Goal: Information Seeking & Learning: Learn about a topic

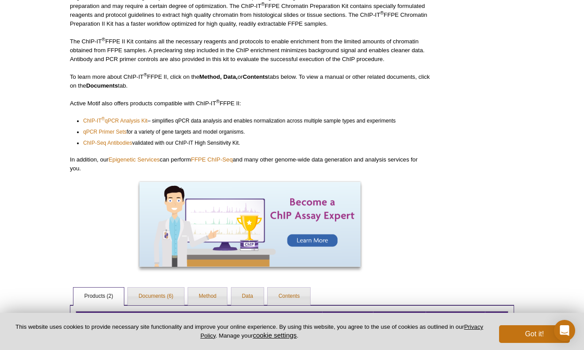
scroll to position [256, 0]
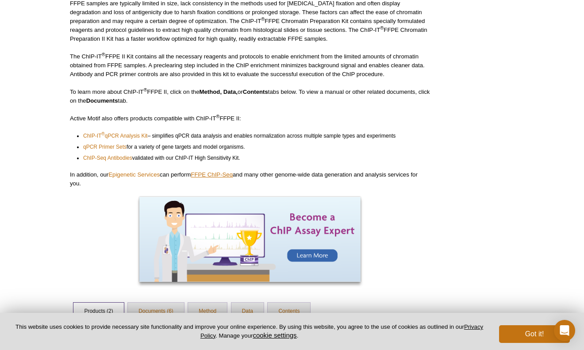
click at [221, 172] on link "FFPE ChIP-Seq" at bounding box center [212, 174] width 42 height 7
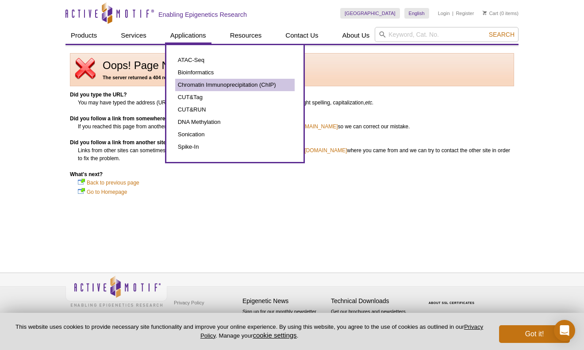
click at [198, 82] on link "Chromatin Immunoprecipitation (ChIP)" at bounding box center [234, 85] width 119 height 12
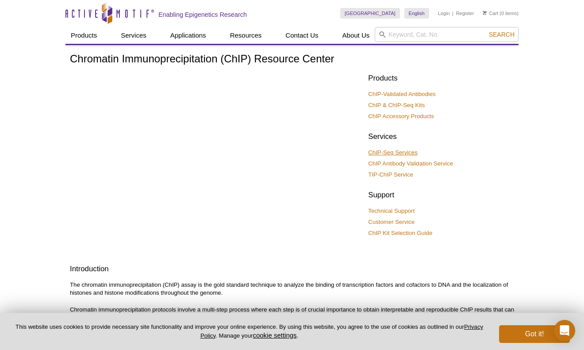
click at [404, 151] on link "ChIP-Seq Services" at bounding box center [392, 153] width 49 height 8
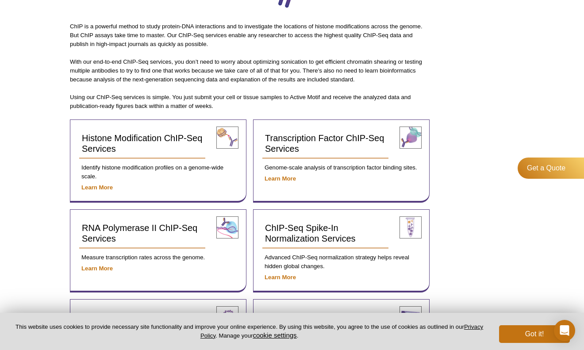
scroll to position [245, 0]
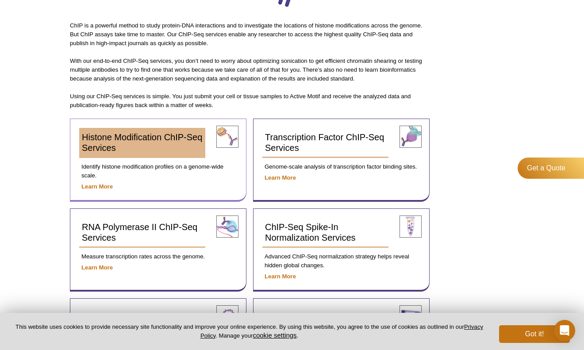
click at [140, 137] on span "Histone Modification ChIP-Seq Services" at bounding box center [142, 142] width 120 height 20
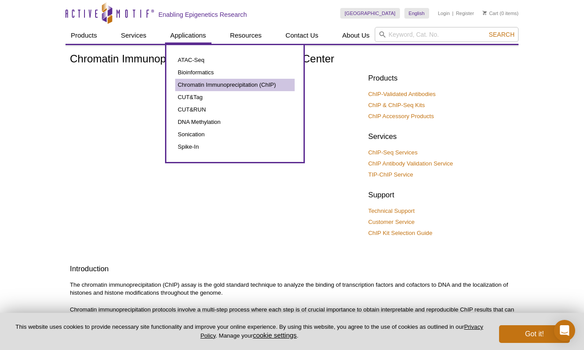
click at [201, 82] on link "Chromatin Immunoprecipitation (ChIP)" at bounding box center [234, 85] width 119 height 12
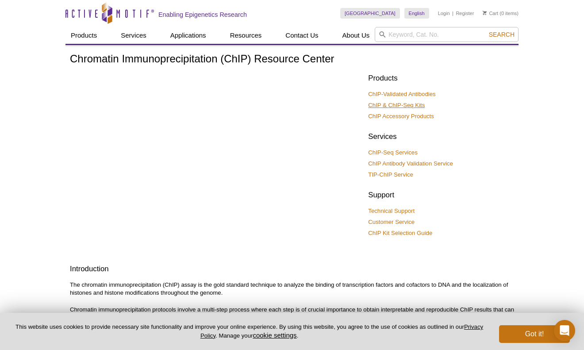
click at [392, 105] on link "ChIP & ChIP-Seq Kits" at bounding box center [396, 105] width 57 height 8
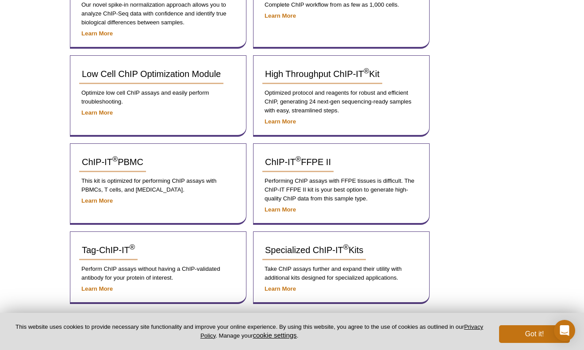
scroll to position [319, 0]
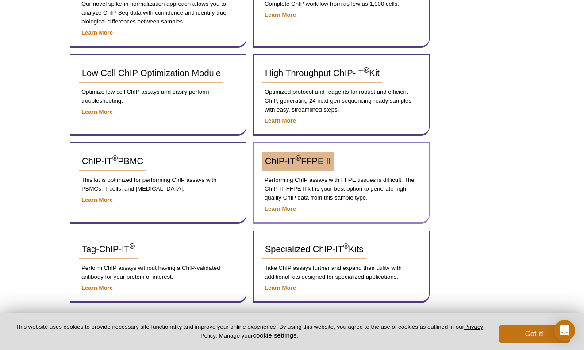
click at [313, 162] on span "ChIP-IT ® FFPE II" at bounding box center [298, 161] width 66 height 10
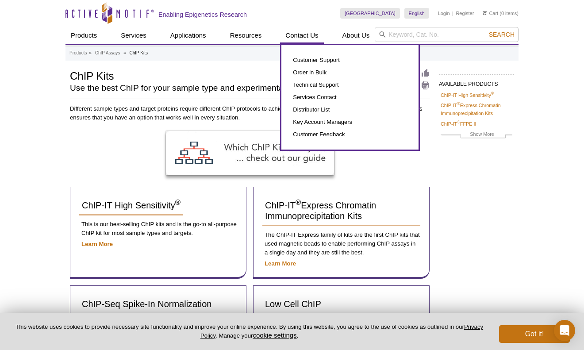
scroll to position [0, 0]
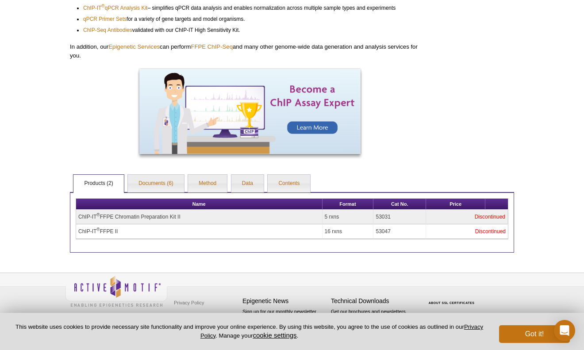
scroll to position [383, 0]
